Goal: Find contact information: Find contact information

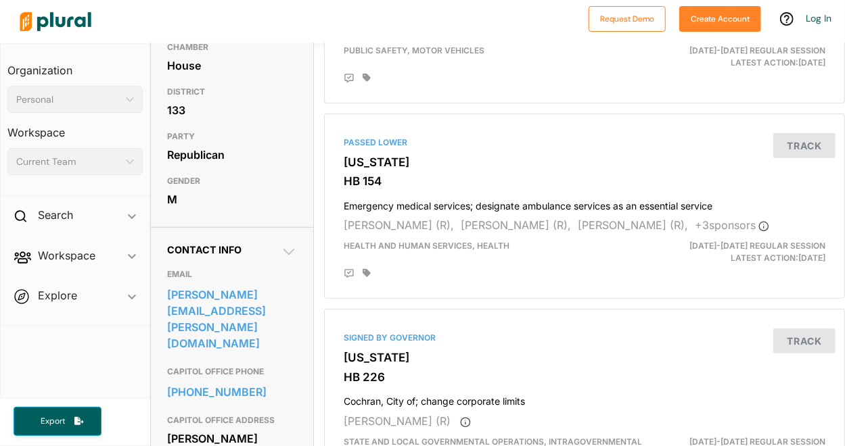
scroll to position [257, 0]
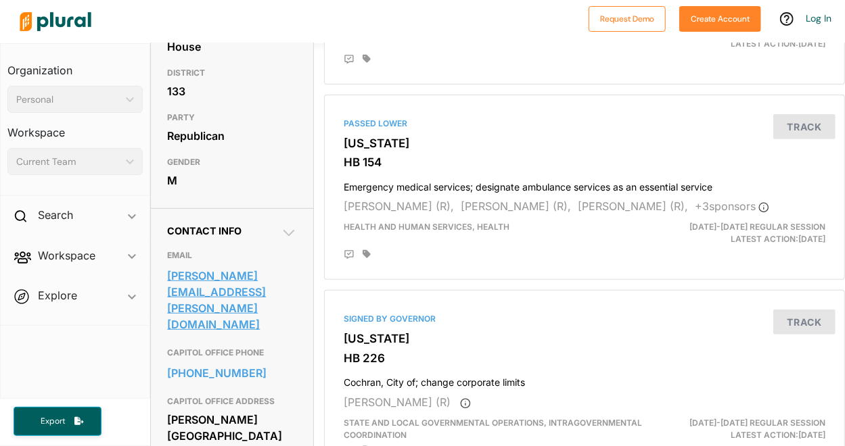
click at [277, 325] on link "[PERSON_NAME][EMAIL_ADDRESS][PERSON_NAME][DOMAIN_NAME]" at bounding box center [232, 300] width 130 height 69
click at [294, 394] on h3 "CAPITOL OFFICE ADDRESS" at bounding box center [232, 402] width 130 height 16
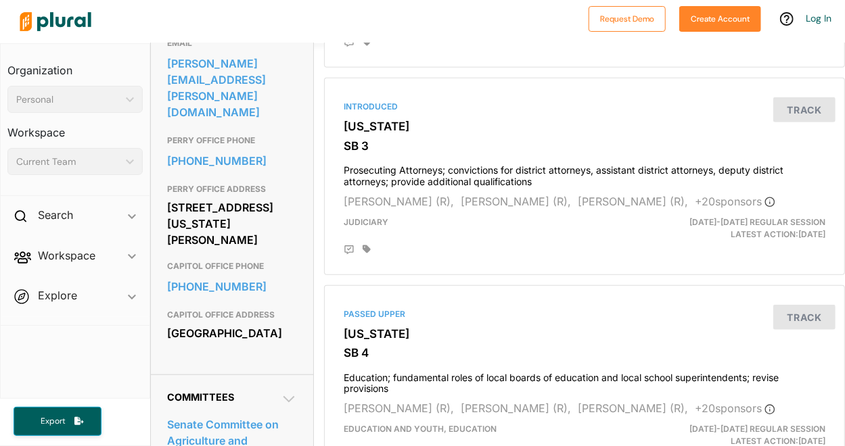
scroll to position [469, 0]
